Goal: Task Accomplishment & Management: Use online tool/utility

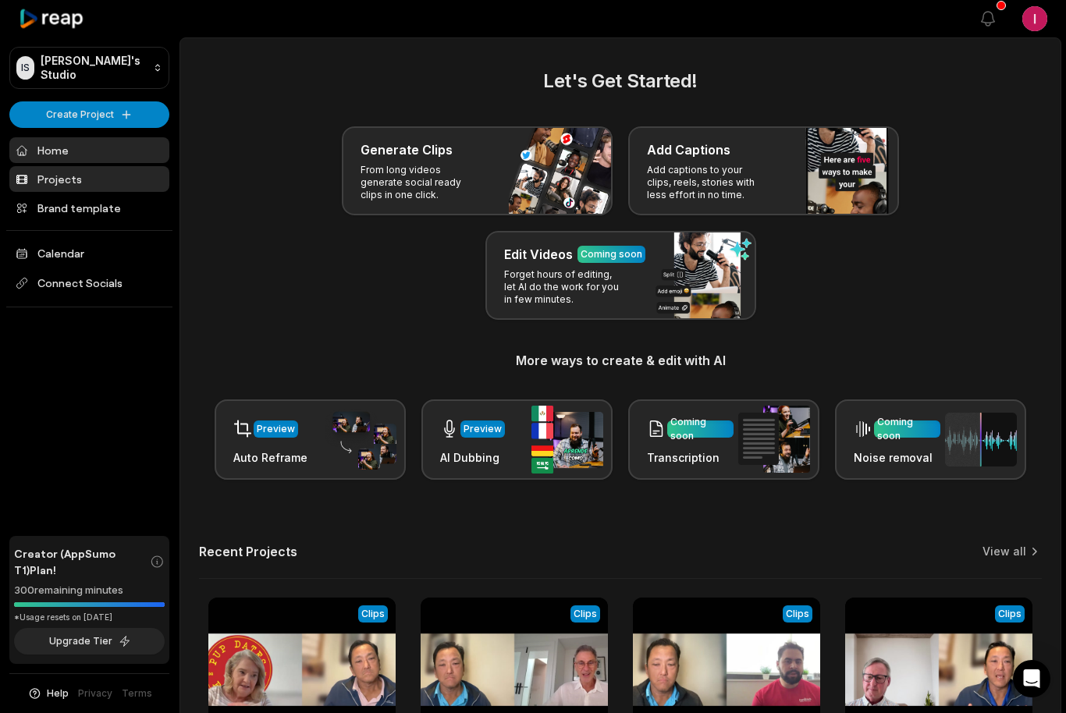
click at [69, 176] on link "Projects" at bounding box center [89, 179] width 160 height 26
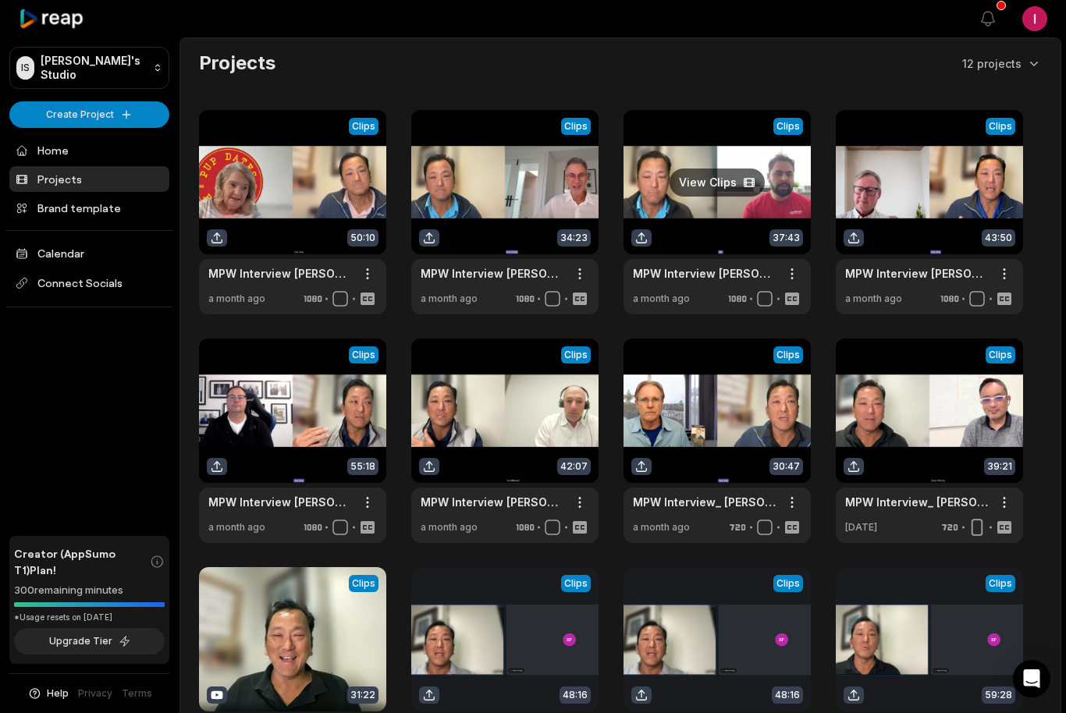
click at [713, 187] on link at bounding box center [717, 212] width 187 height 204
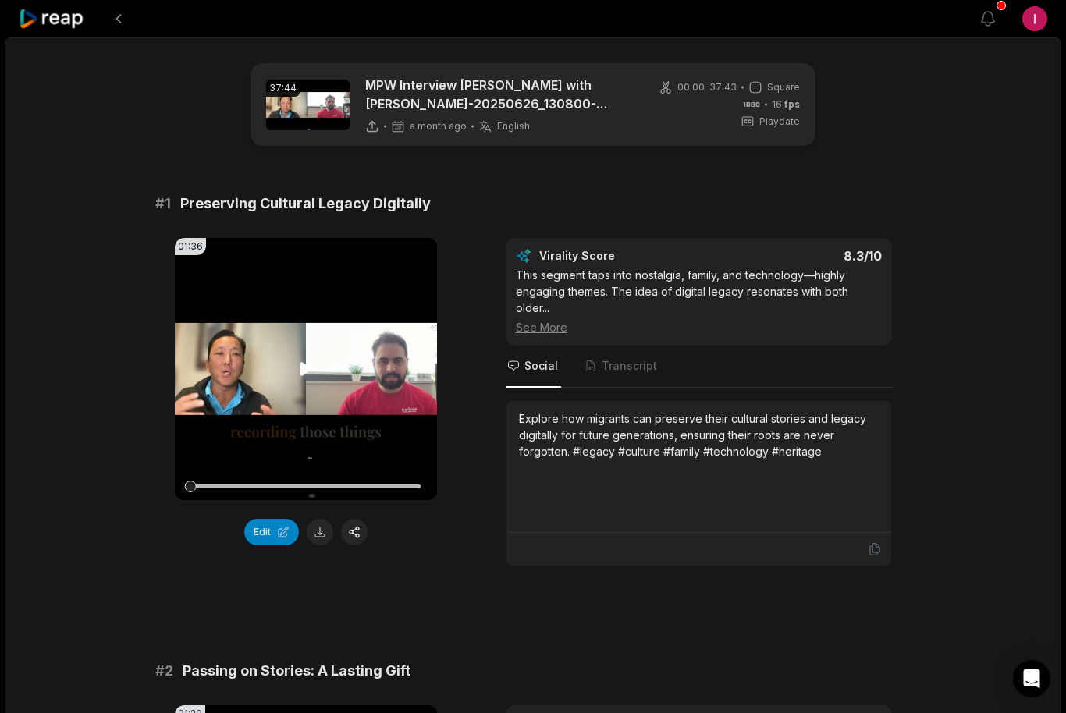
click at [302, 375] on icon at bounding box center [306, 368] width 12 height 13
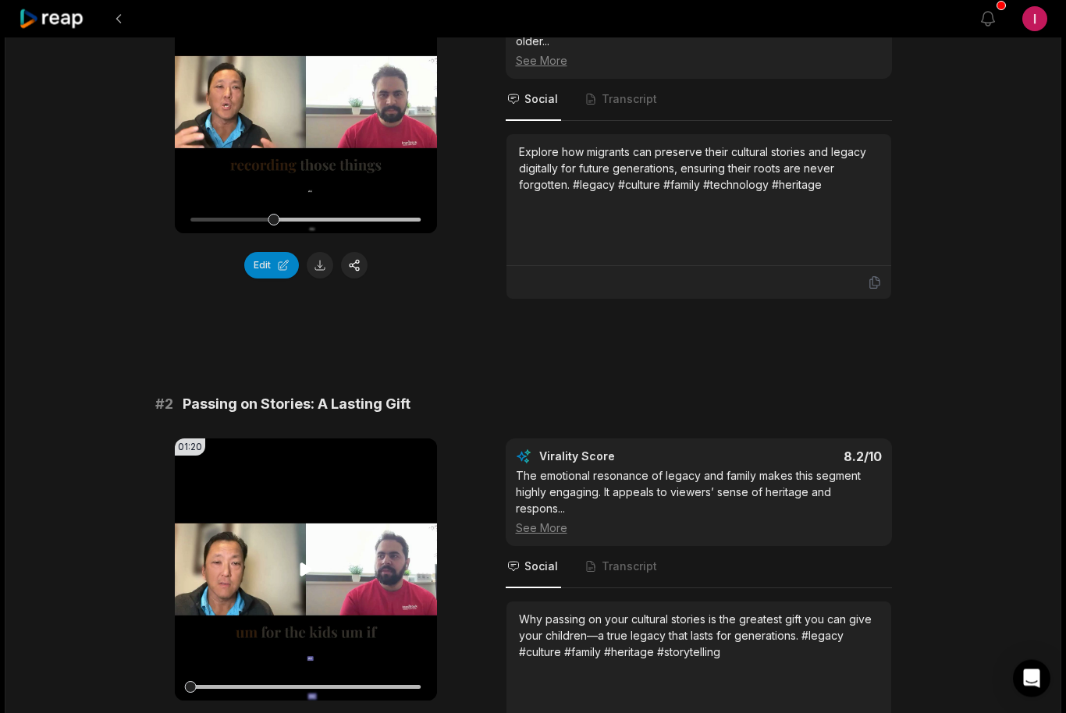
scroll to position [267, 0]
click at [298, 568] on icon at bounding box center [306, 569] width 19 height 19
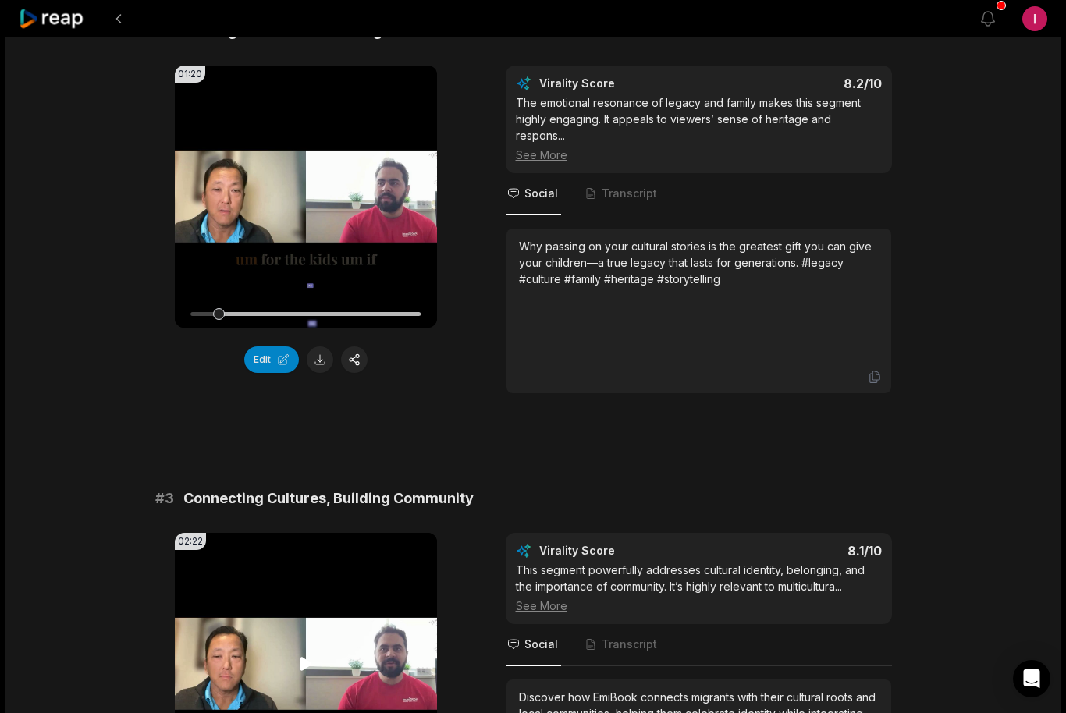
scroll to position [639, 0]
click at [306, 193] on icon at bounding box center [306, 197] width 19 height 19
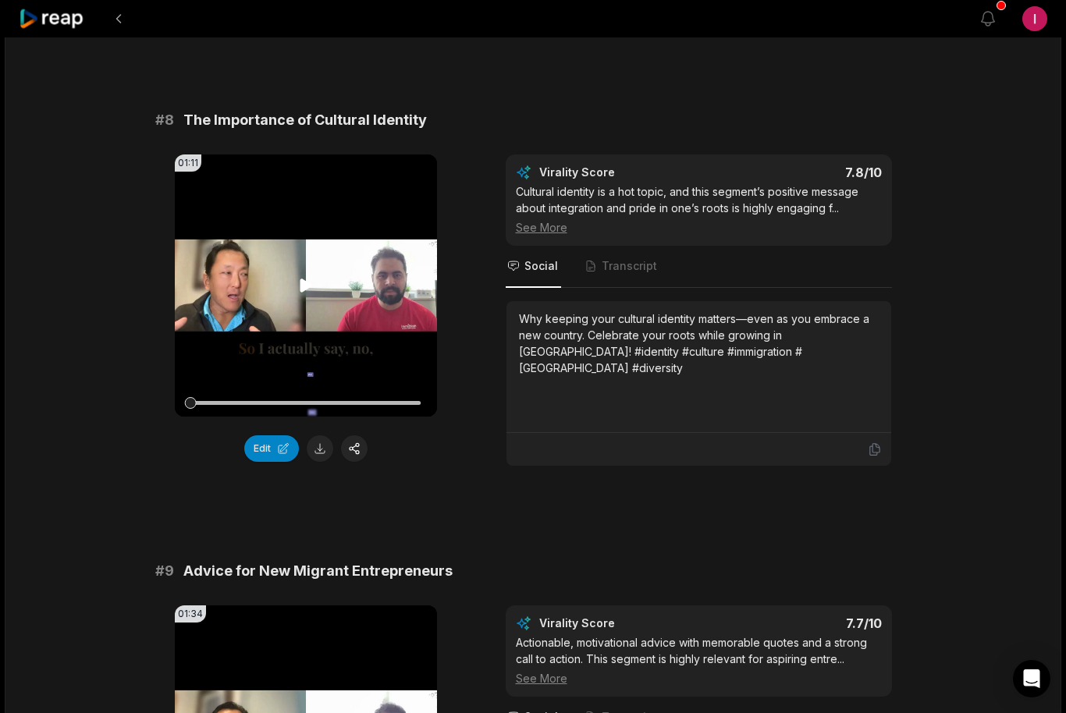
scroll to position [3316, 0]
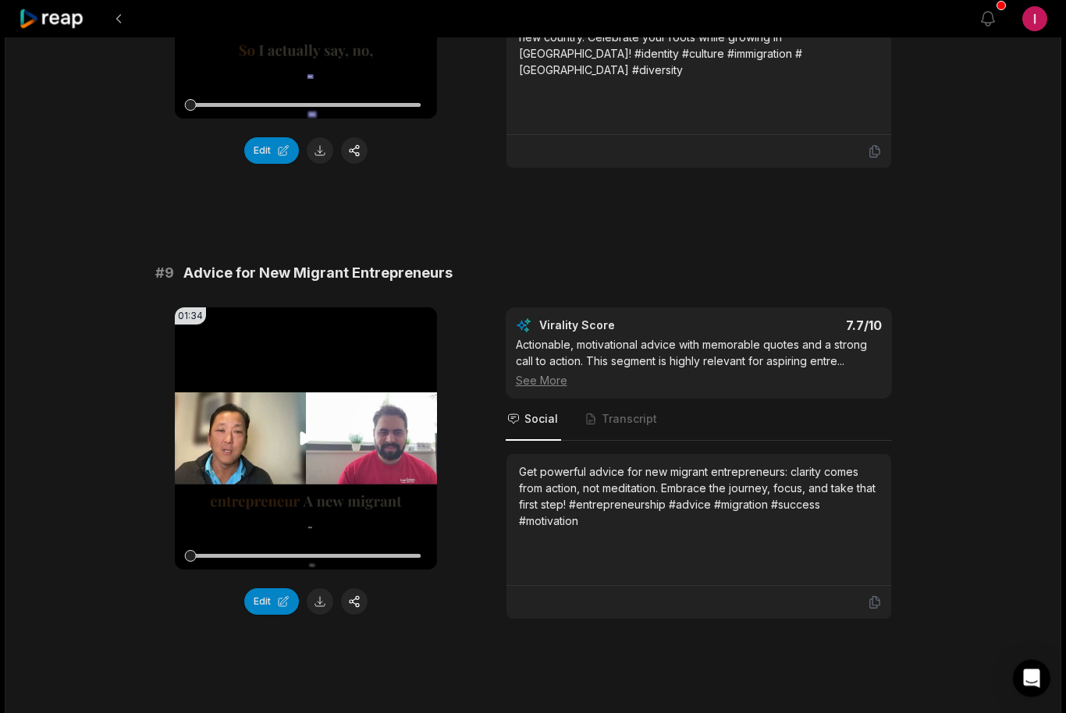
click at [309, 449] on icon at bounding box center [306, 439] width 19 height 19
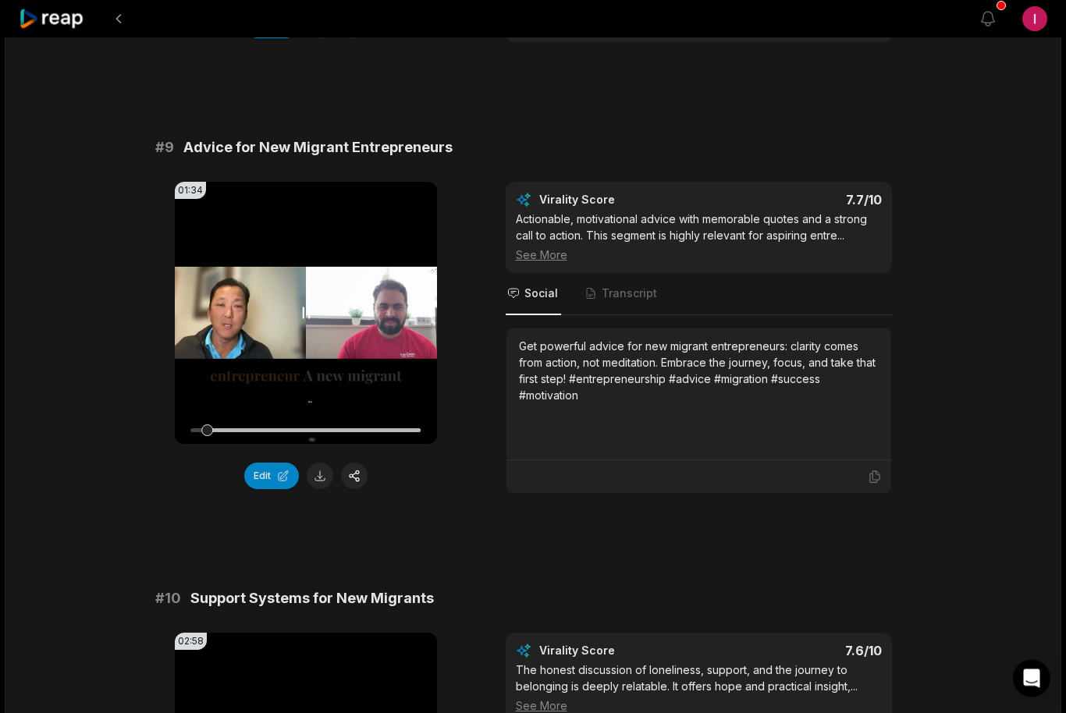
scroll to position [3698, 0]
click at [271, 489] on button "Edit" at bounding box center [271, 476] width 55 height 27
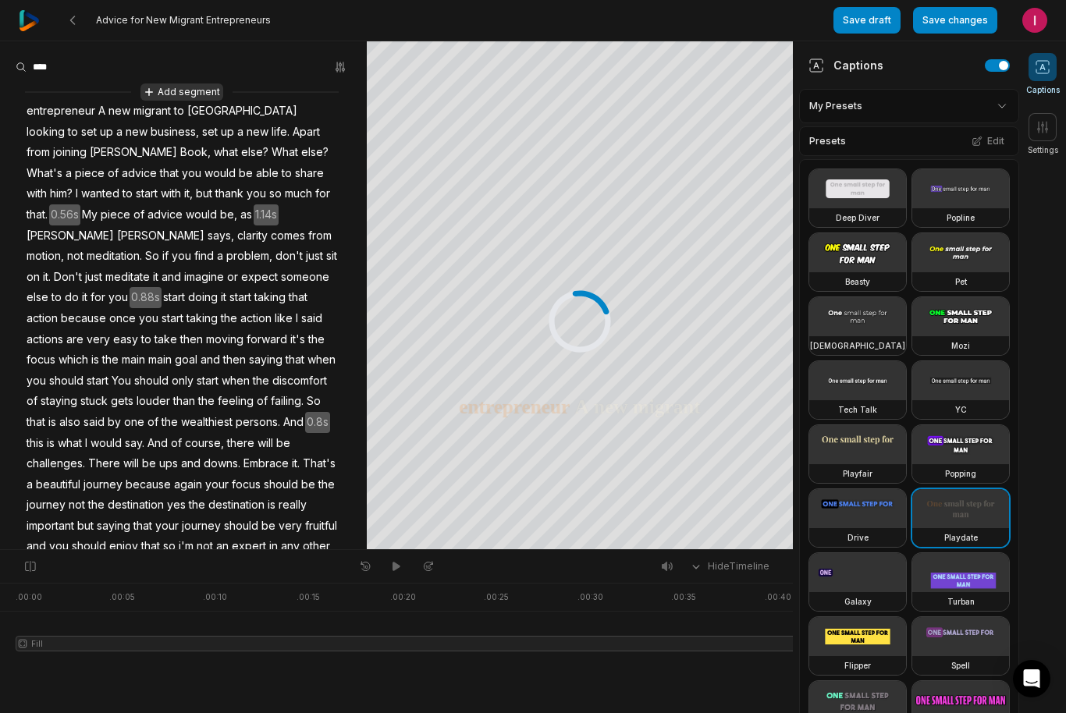
click at [160, 94] on button "Add segment" at bounding box center [181, 92] width 83 height 17
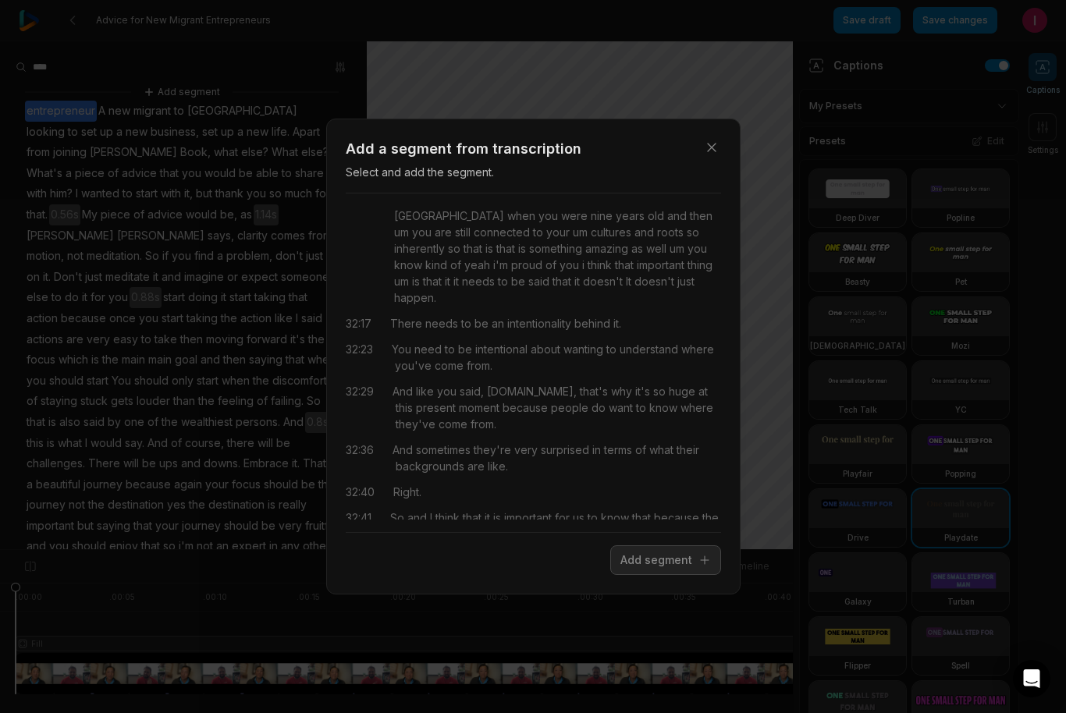
scroll to position [10428, 0]
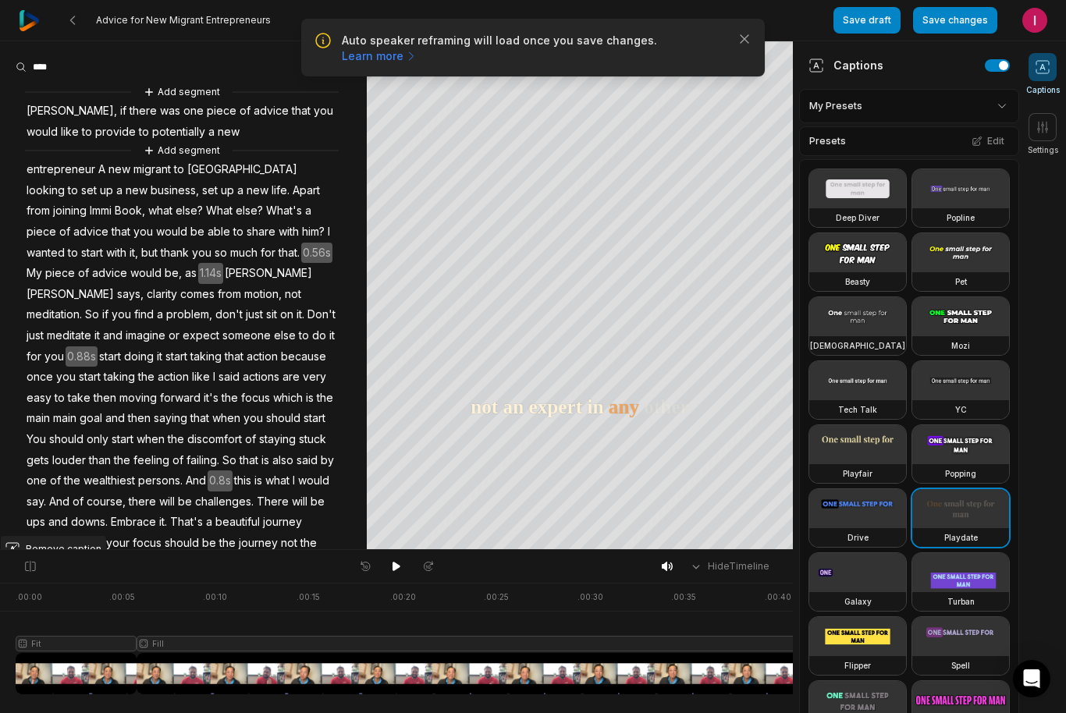
scroll to position [87, 0]
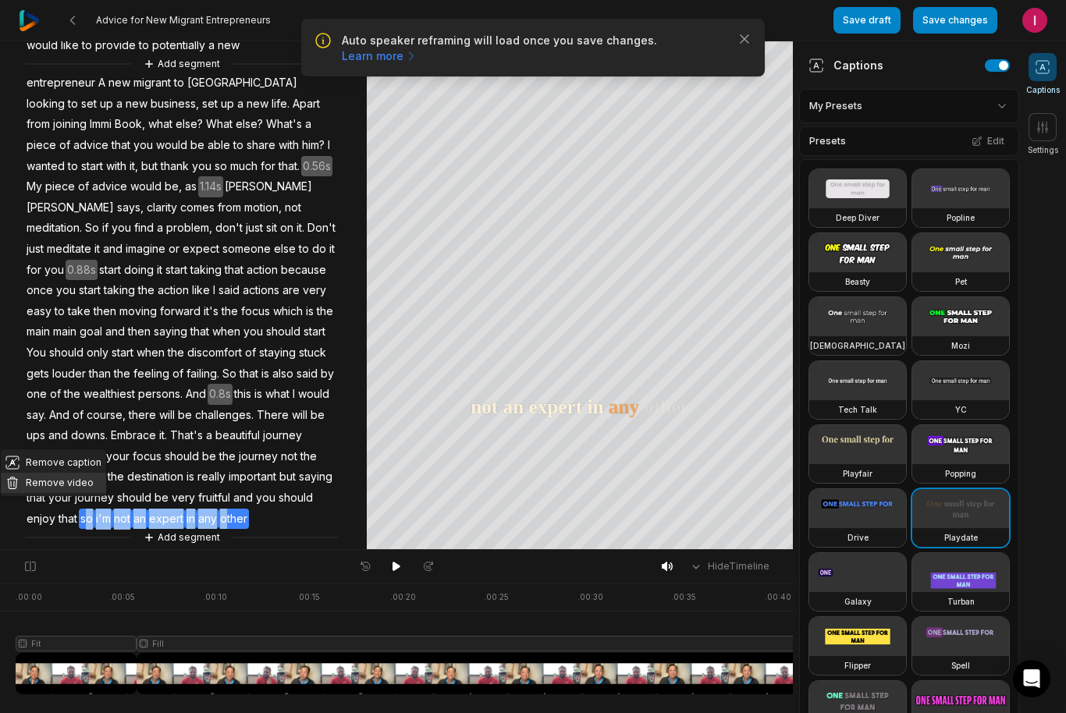
click at [66, 484] on button "Remove video" at bounding box center [53, 483] width 105 height 20
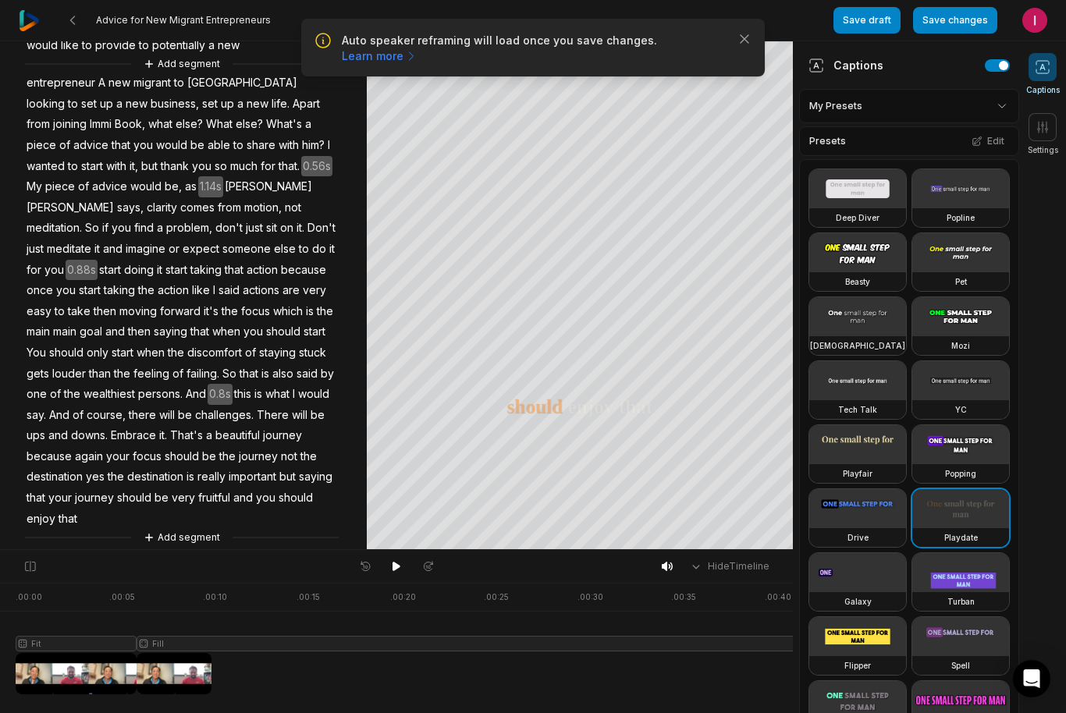
scroll to position [66, 0]
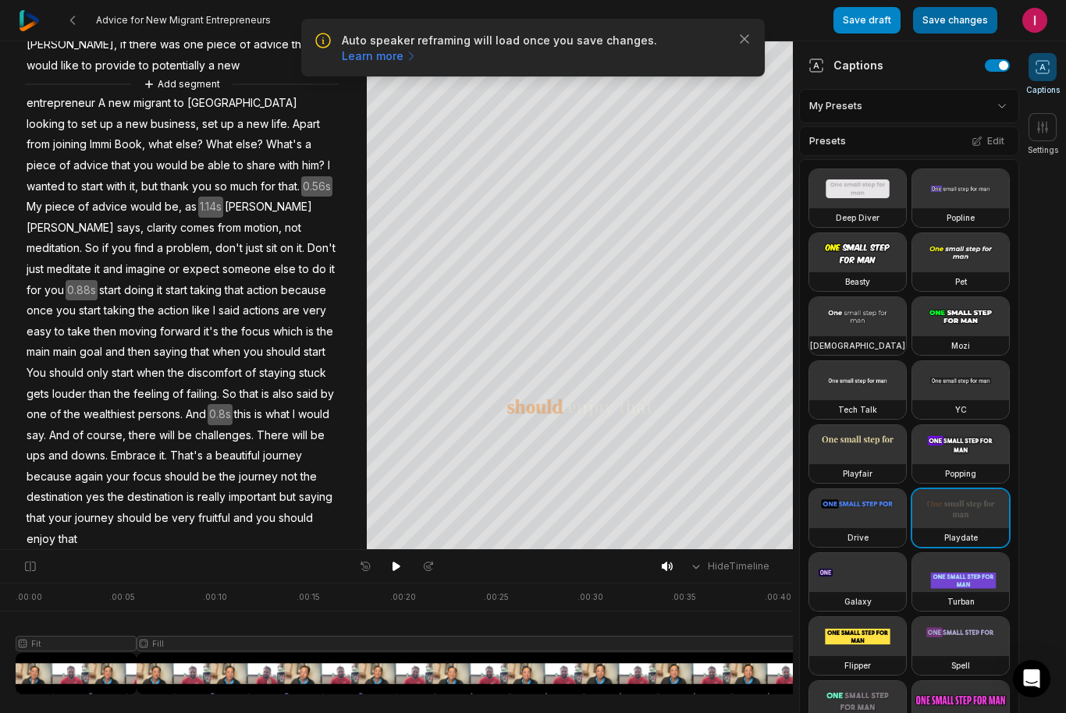
click at [969, 17] on button "Save changes" at bounding box center [955, 20] width 84 height 27
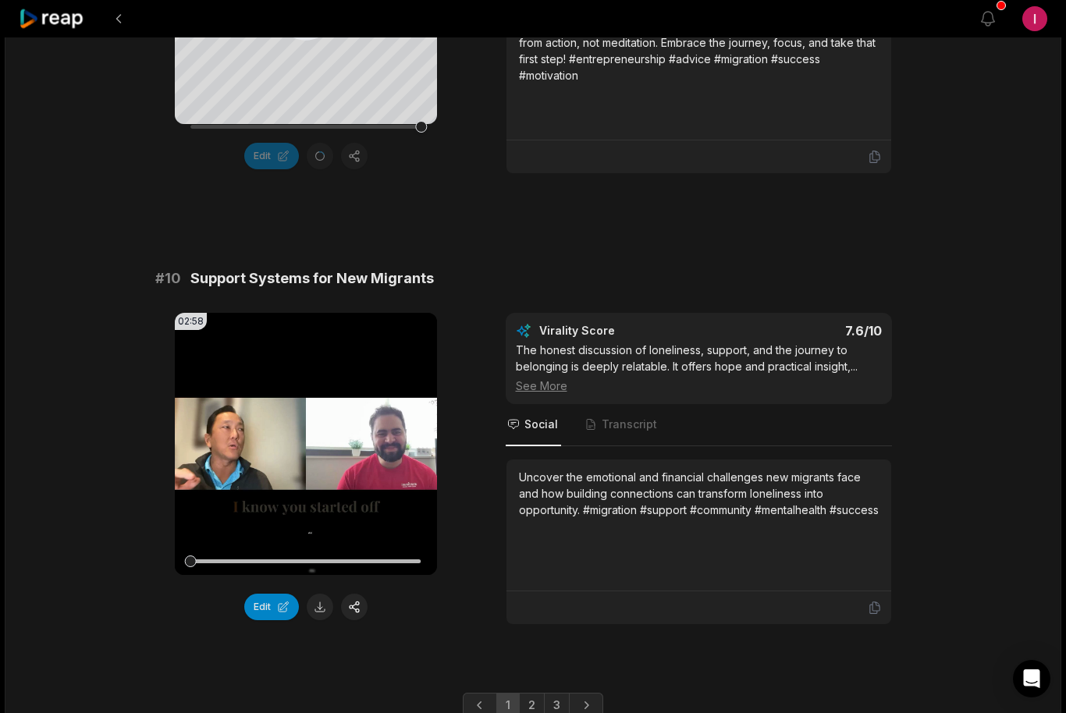
scroll to position [4050, 0]
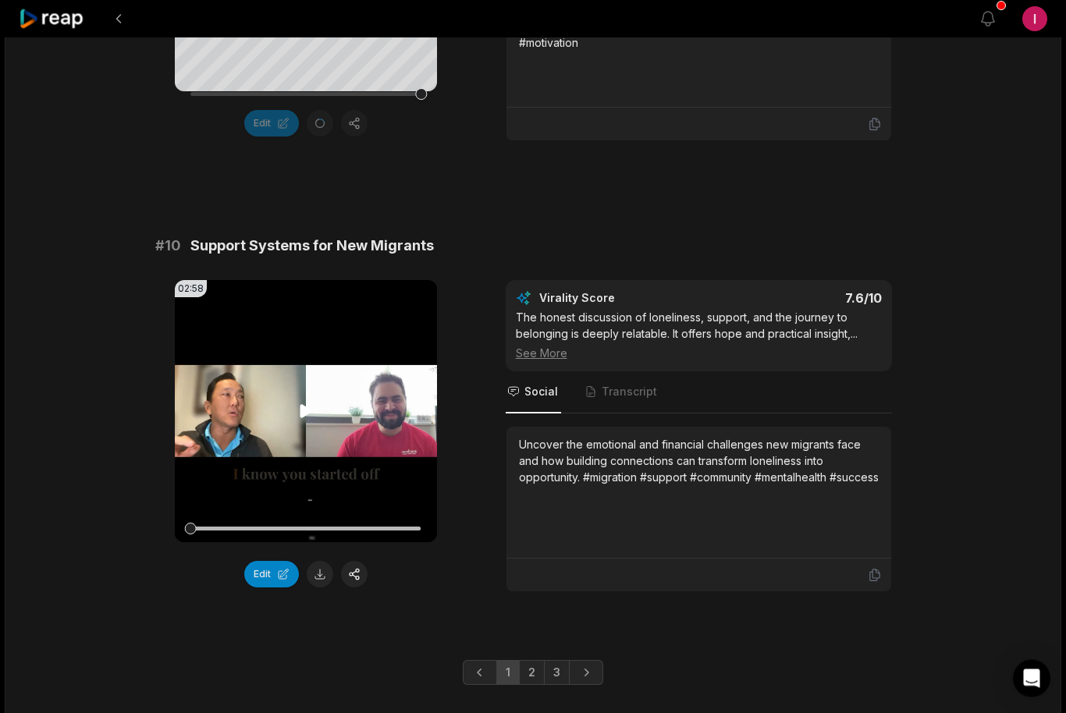
click at [301, 421] on icon at bounding box center [306, 412] width 19 height 19
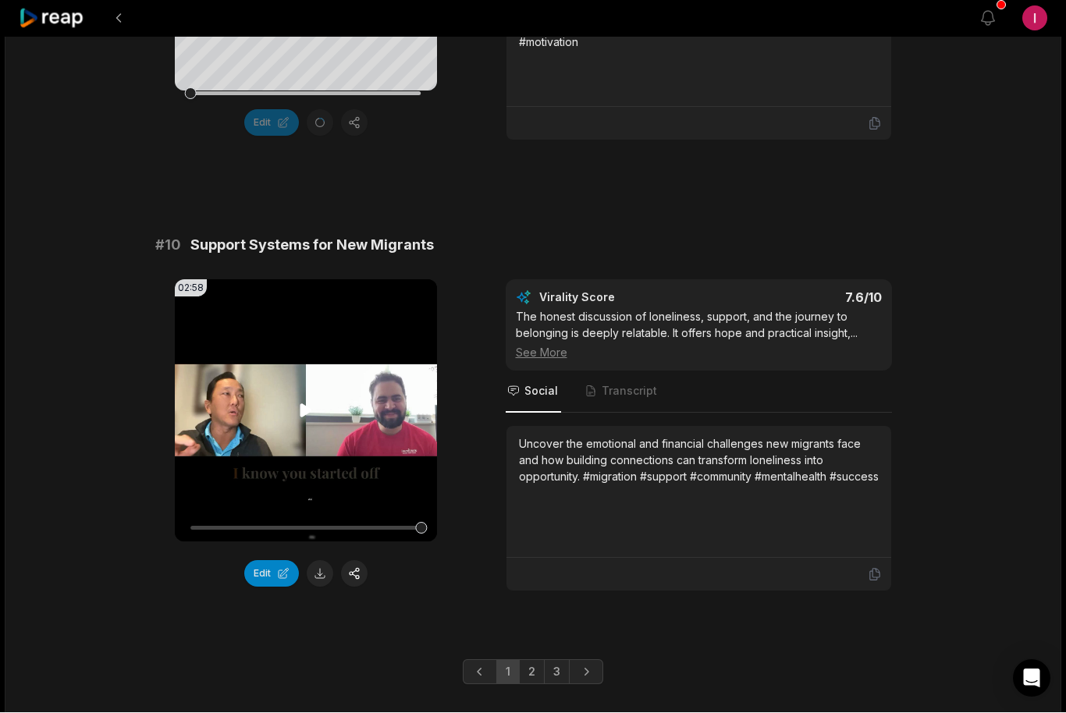
click at [304, 420] on icon at bounding box center [306, 411] width 19 height 19
click at [261, 588] on button "Edit" at bounding box center [271, 574] width 55 height 27
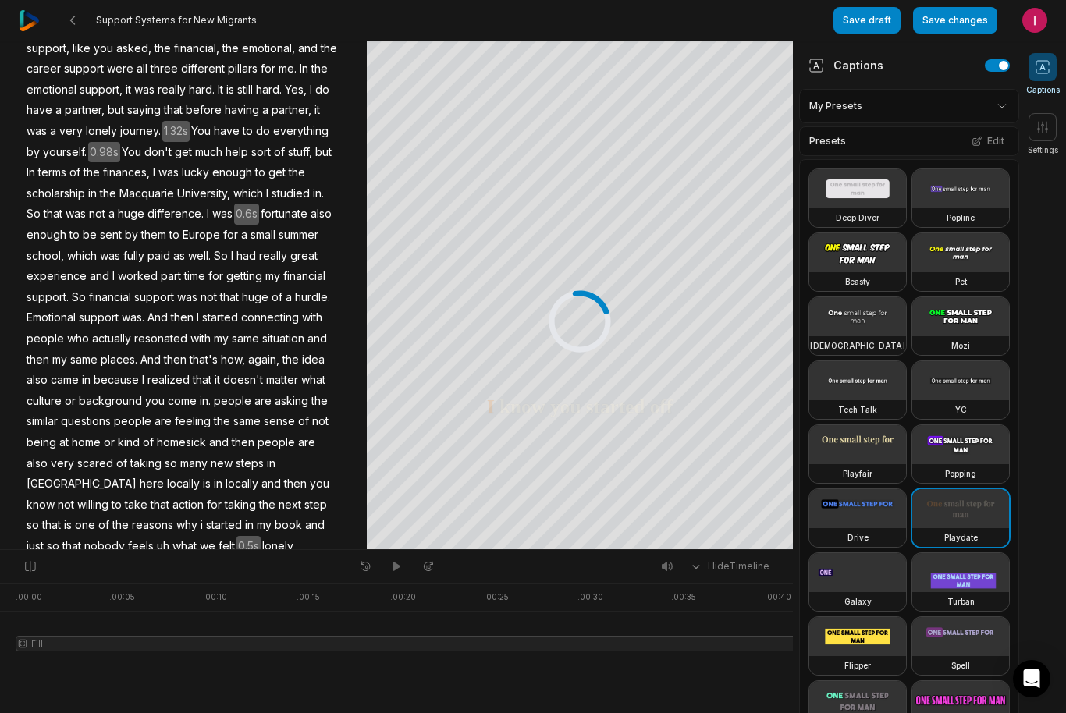
scroll to position [435, 0]
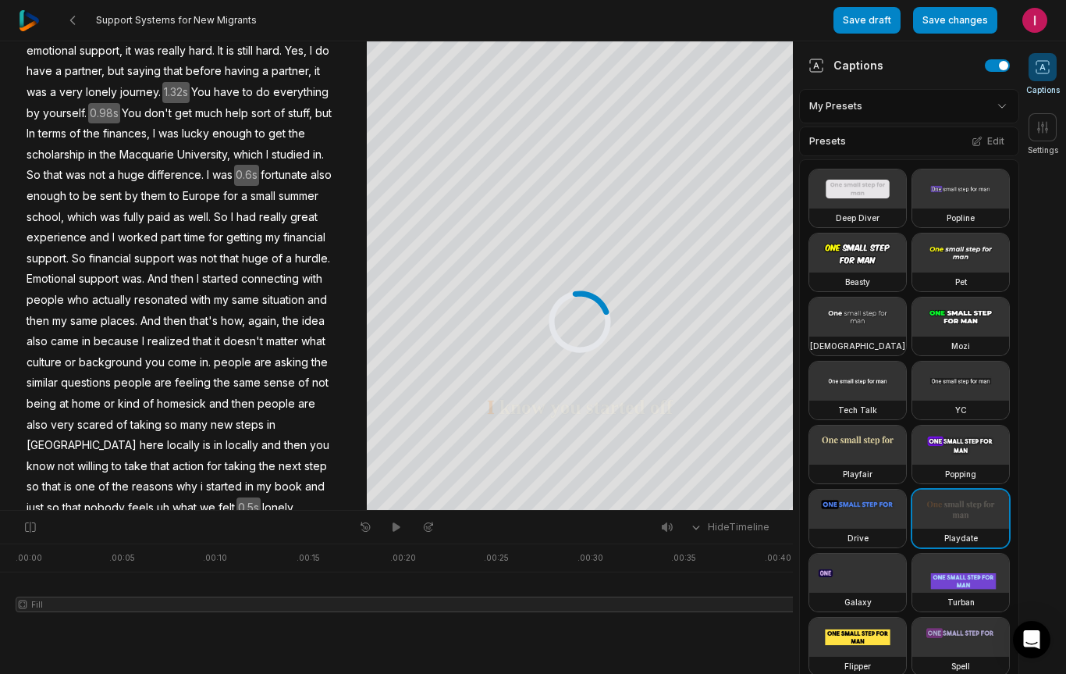
scroll to position [475, 0]
click at [244, 477] on span "in" at bounding box center [250, 487] width 12 height 21
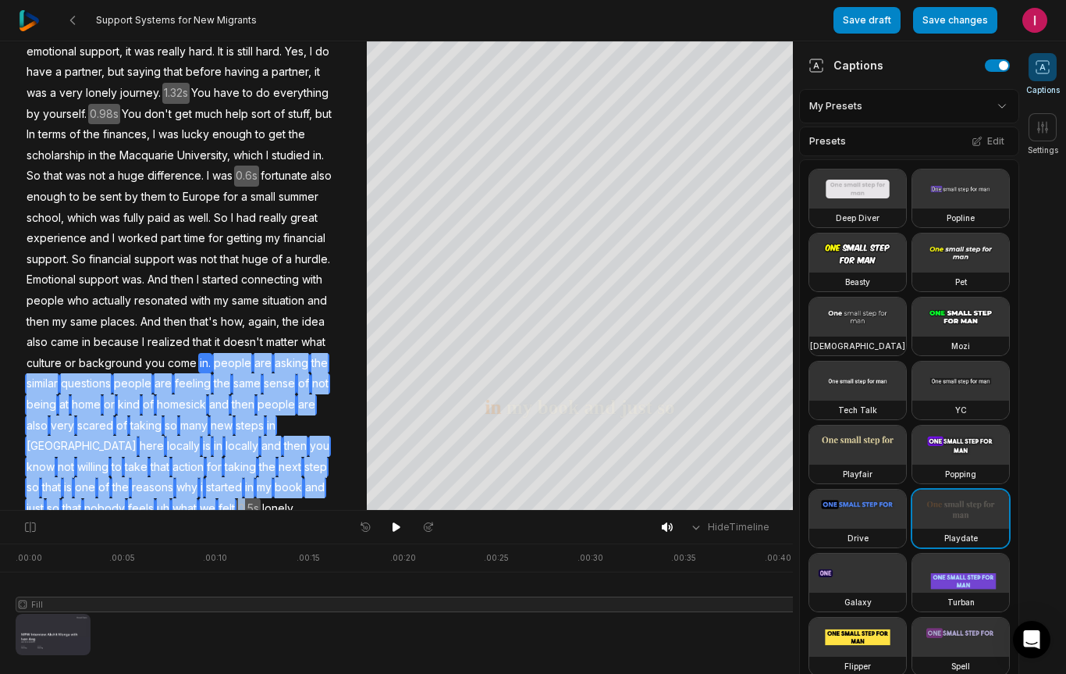
drag, startPoint x: 142, startPoint y: 446, endPoint x: 157, endPoint y: 450, distance: 15.3
click at [157, 450] on div "Add segment I know you started off by saying that, you know, you came into [GEO…" at bounding box center [183, 83] width 367 height 948
click at [255, 477] on span "my" at bounding box center [264, 487] width 18 height 21
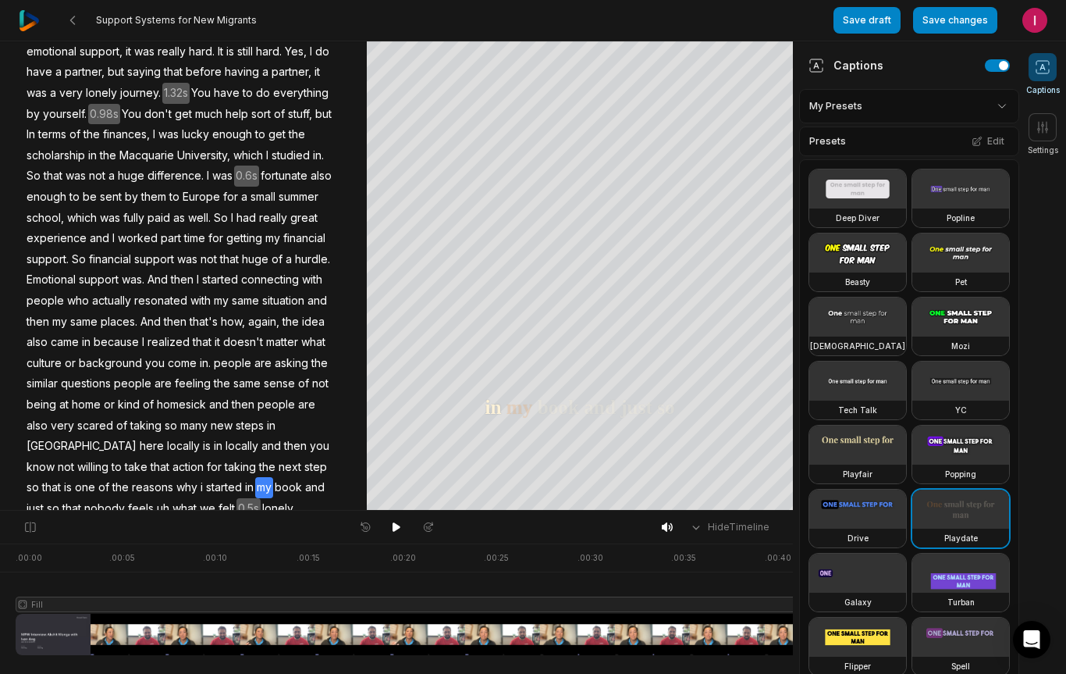
click at [244, 477] on span "in" at bounding box center [250, 487] width 12 height 21
click at [255, 477] on span "my" at bounding box center [264, 487] width 18 height 21
